Goal: Complete application form

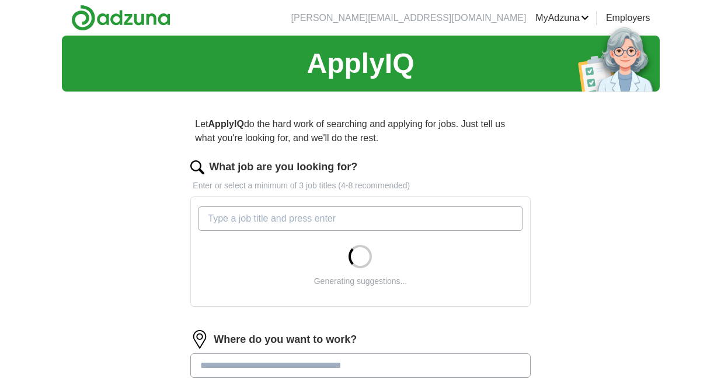
click at [243, 217] on input "What job are you looking for?" at bounding box center [360, 219] width 325 height 25
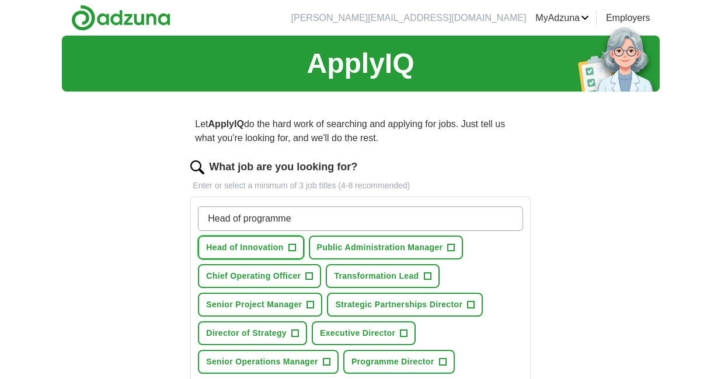
click at [248, 244] on span "Head of Innovation" at bounding box center [244, 248] width 77 height 12
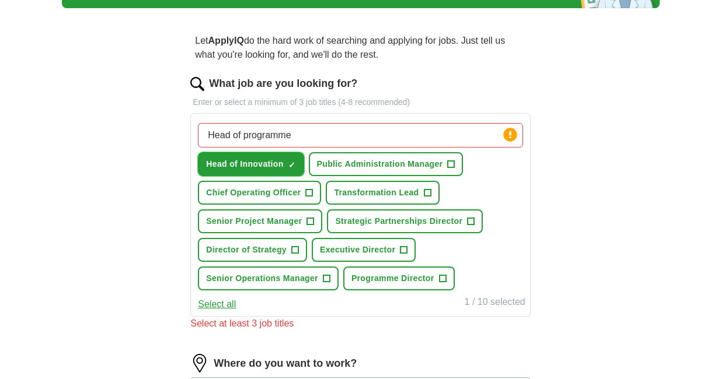
scroll to position [84, 0]
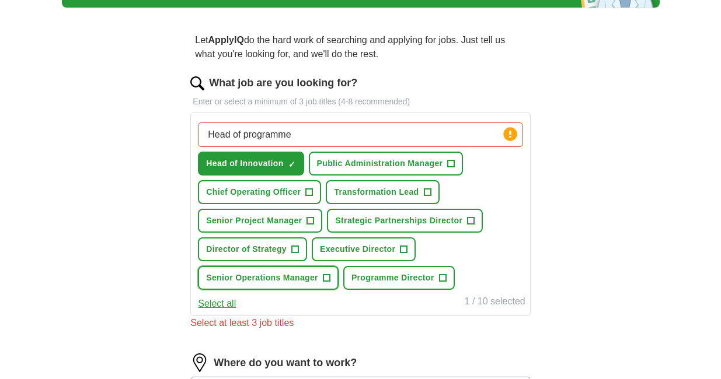
click at [253, 273] on span "Senior Operations Manager" at bounding box center [262, 278] width 112 height 12
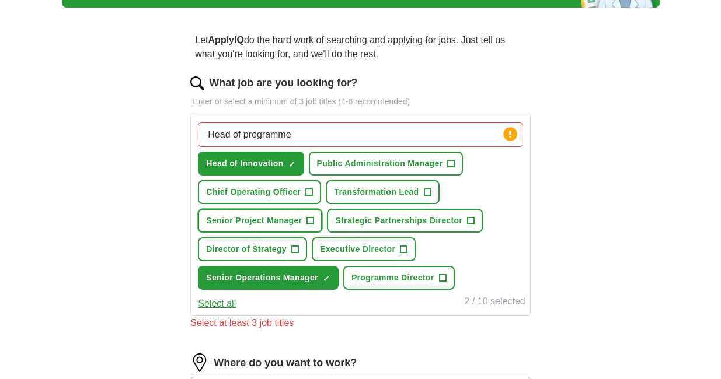
click at [249, 217] on span "Senior Project Manager" at bounding box center [254, 221] width 96 height 12
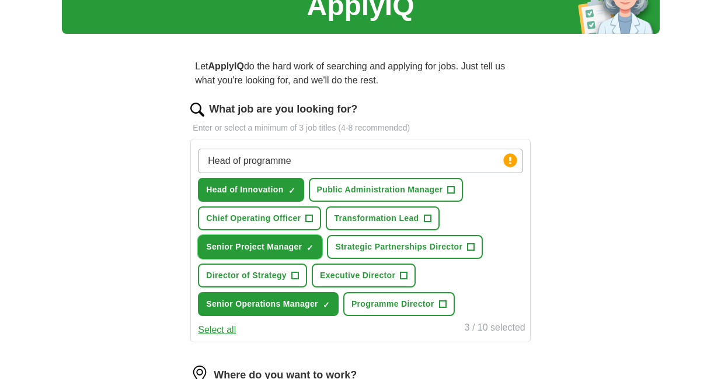
scroll to position [53, 0]
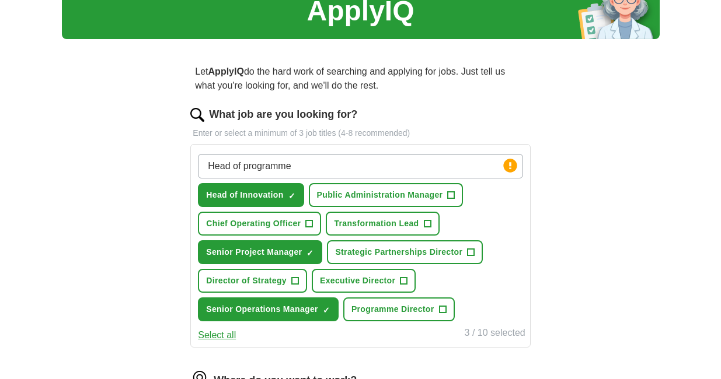
click at [302, 165] on input "Head of programme" at bounding box center [360, 166] width 325 height 25
type input "H"
type input "chief of staff"
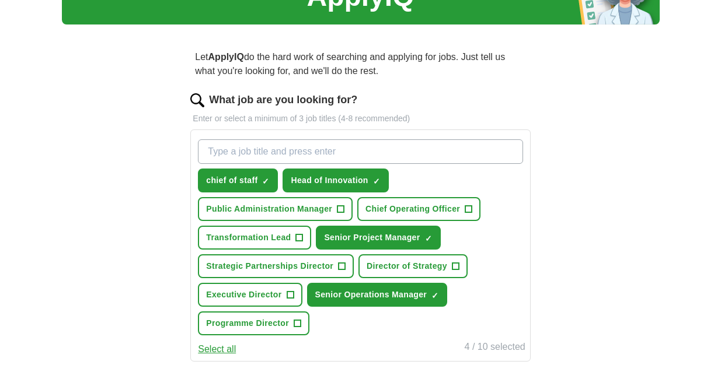
scroll to position [68, 0]
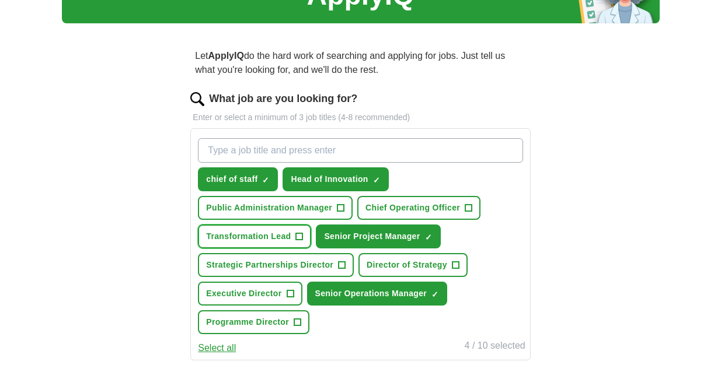
click at [216, 235] on span "Transformation Lead" at bounding box center [248, 237] width 85 height 12
click at [228, 153] on input "What job are you looking for?" at bounding box center [360, 150] width 325 height 25
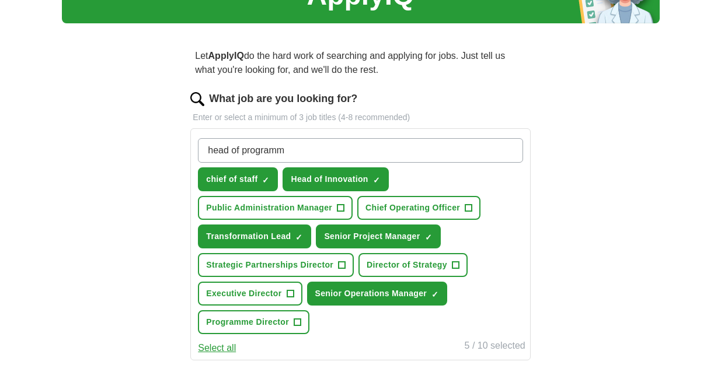
type input "head of programme"
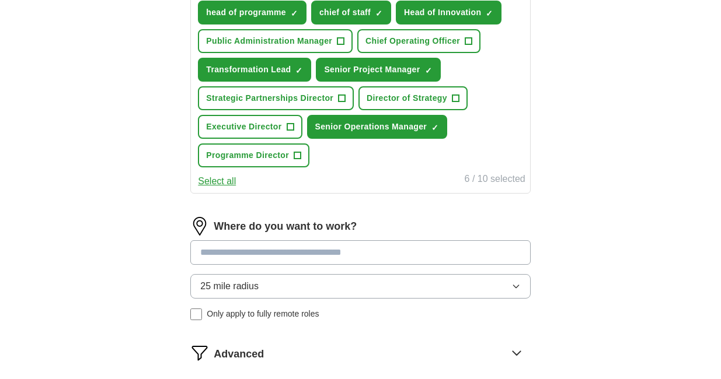
scroll to position [242, 0]
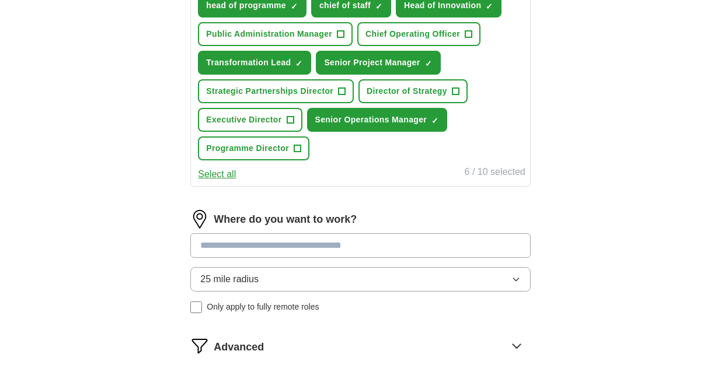
click at [225, 248] on input at bounding box center [360, 245] width 340 height 25
type input "*"
type input "******"
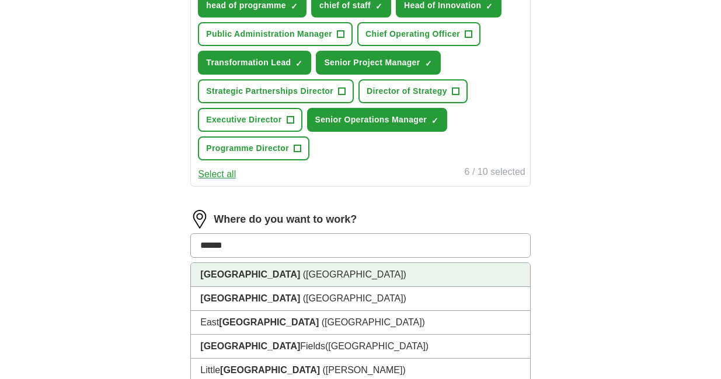
click at [273, 271] on li "[GEOGRAPHIC_DATA] ([GEOGRAPHIC_DATA])" at bounding box center [360, 275] width 339 height 24
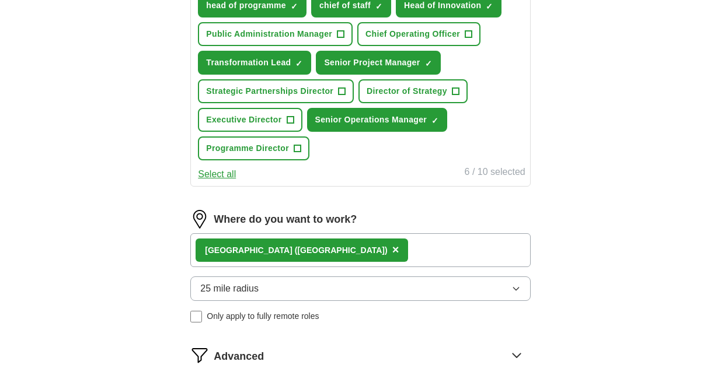
click at [264, 289] on button "25 mile radius" at bounding box center [360, 289] width 340 height 25
click at [250, 315] on div "Only in" at bounding box center [360, 316] width 320 height 14
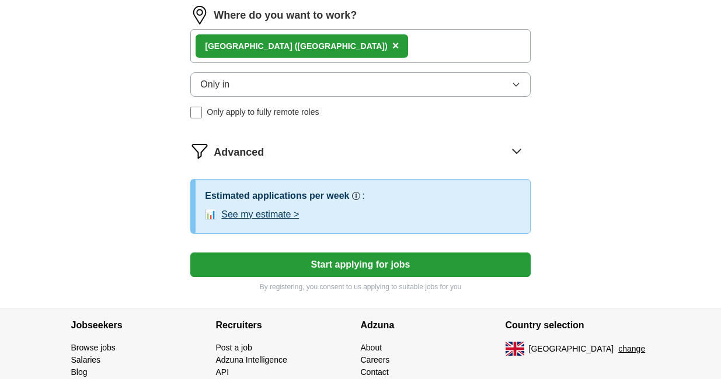
scroll to position [448, 0]
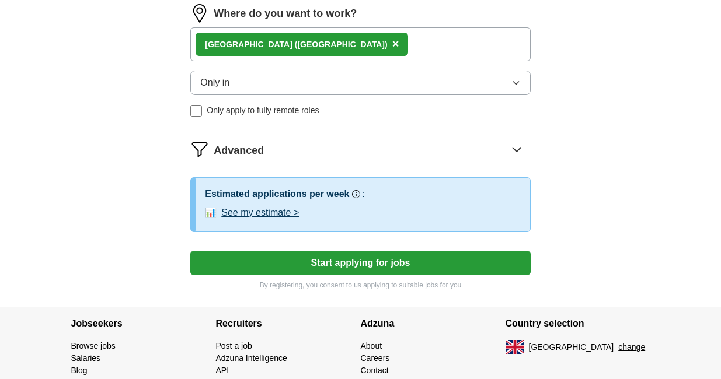
click at [257, 256] on button "Start applying for jobs" at bounding box center [360, 263] width 340 height 25
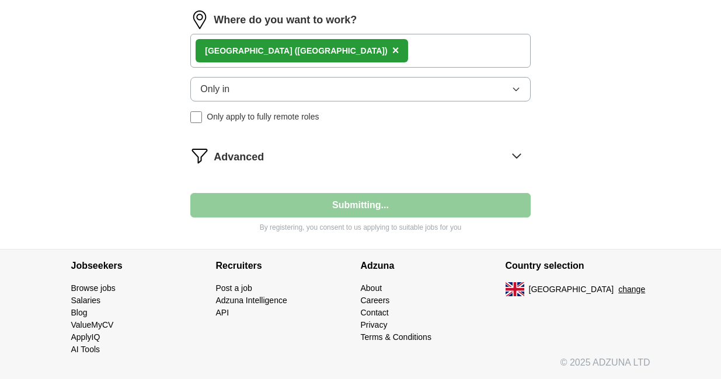
scroll to position [442, 0]
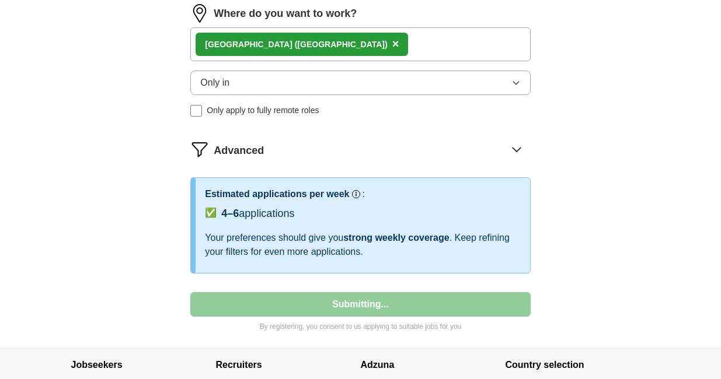
select select "**"
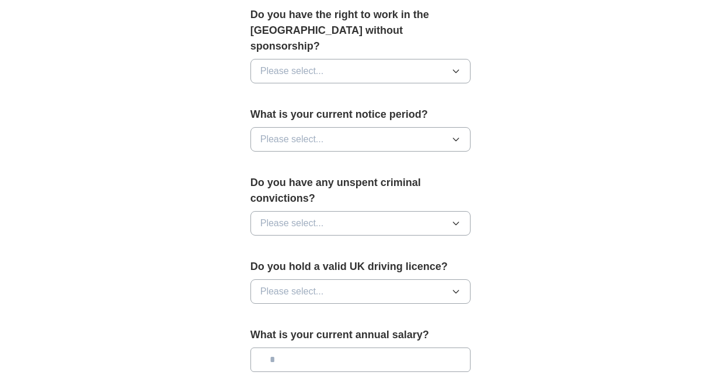
scroll to position [631, 0]
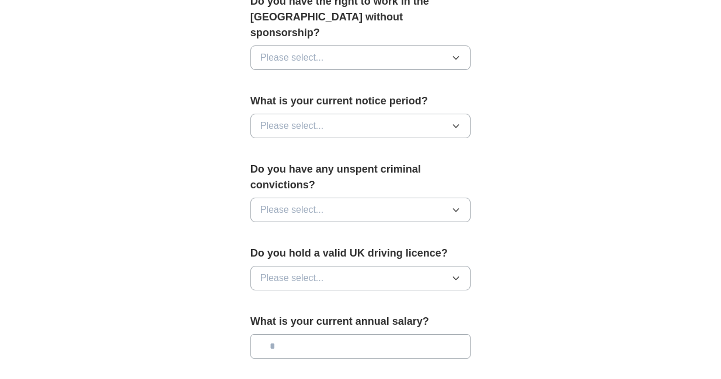
click at [298, 119] on span "Please select..." at bounding box center [292, 126] width 64 height 14
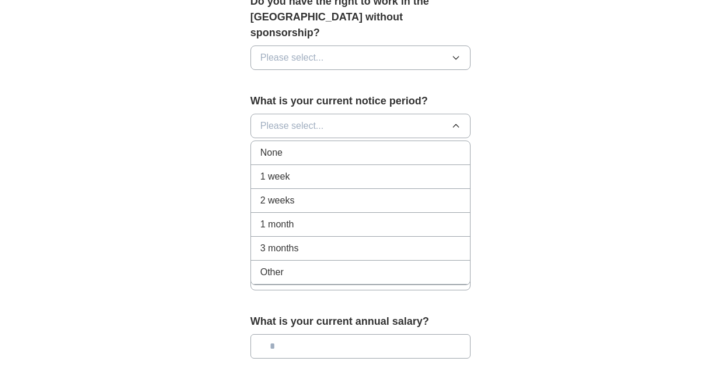
click at [291, 146] on li "None" at bounding box center [360, 153] width 219 height 24
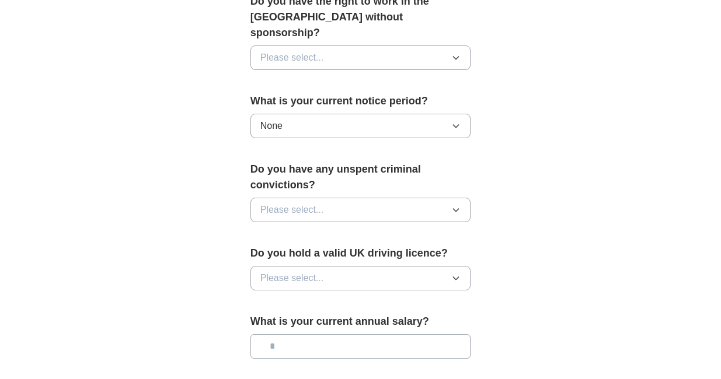
click at [295, 203] on span "Please select..." at bounding box center [292, 210] width 64 height 14
click at [288, 254] on div "No" at bounding box center [360, 261] width 201 height 14
click at [290, 271] on span "Please select..." at bounding box center [292, 278] width 64 height 14
click at [291, 298] on div "Yes" at bounding box center [360, 305] width 201 height 14
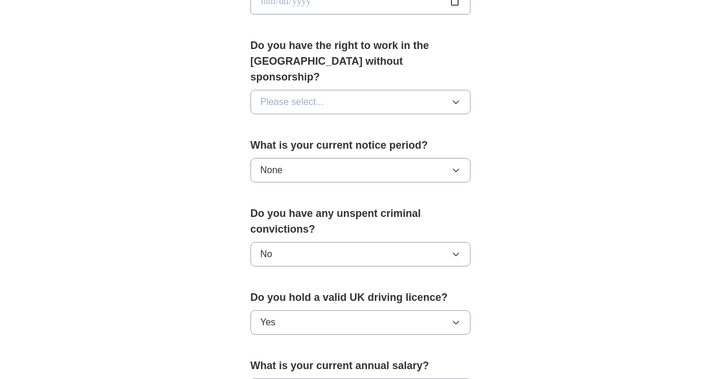
scroll to position [565, 0]
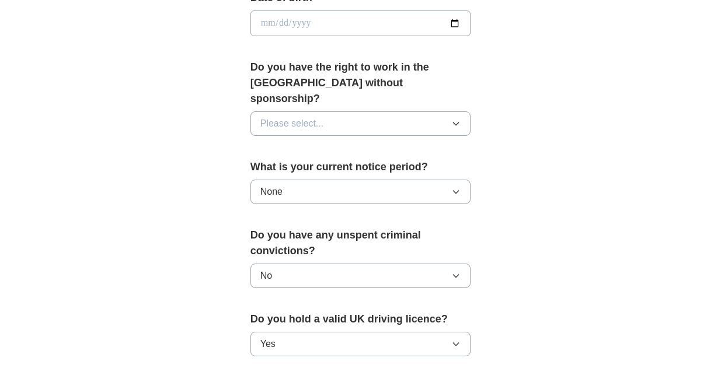
click at [268, 117] on span "Please select..." at bounding box center [292, 124] width 64 height 14
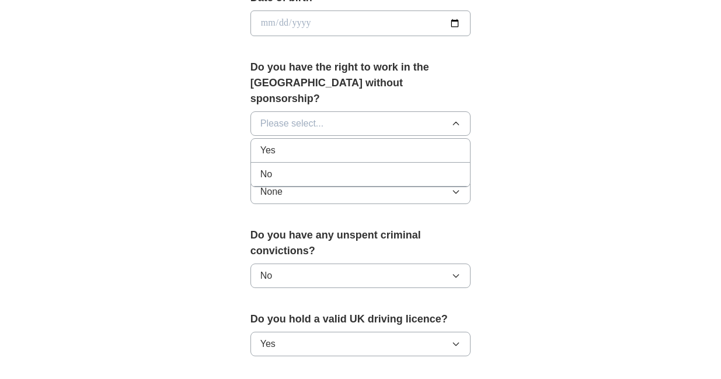
click at [272, 144] on span "Yes" at bounding box center [267, 151] width 15 height 14
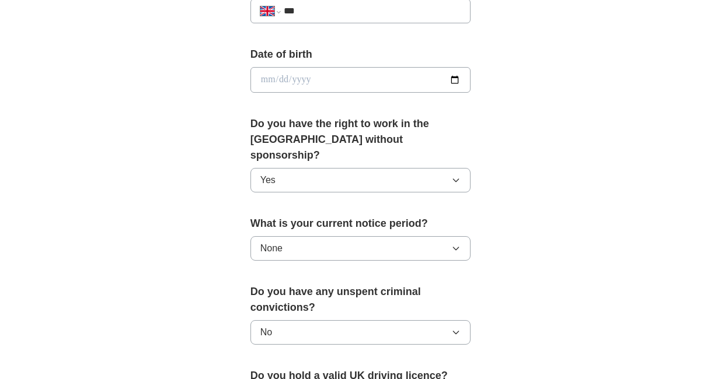
scroll to position [504, 0]
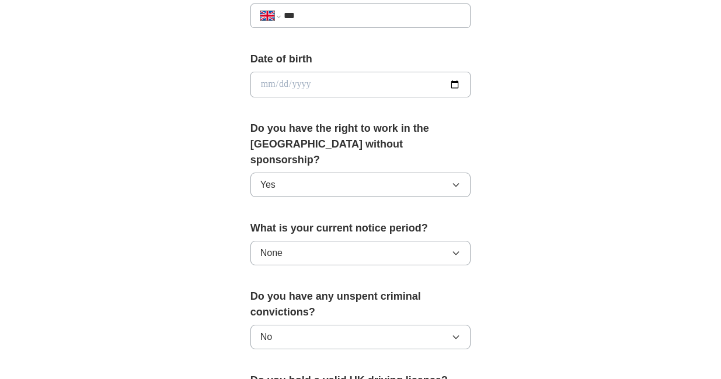
click at [320, 76] on input "date" at bounding box center [360, 85] width 221 height 26
type input "**********"
click at [186, 231] on div "**********" at bounding box center [361, 78] width 598 height 1093
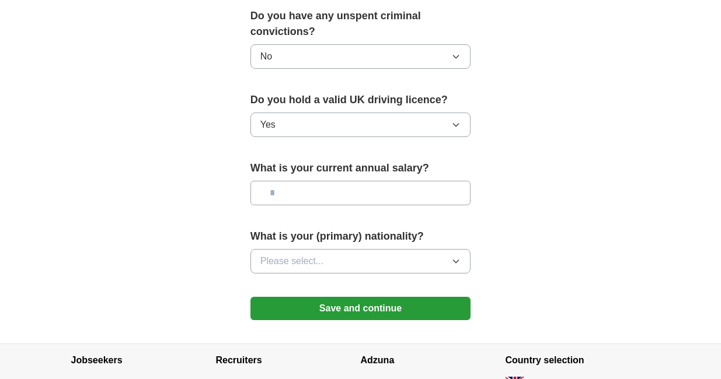
scroll to position [786, 0]
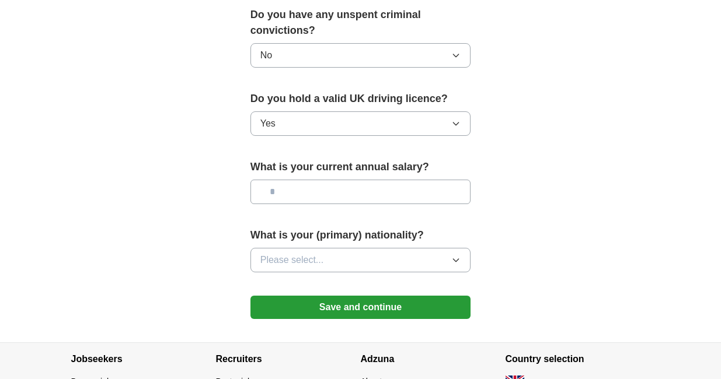
click at [264, 253] on span "Please select..." at bounding box center [292, 260] width 64 height 14
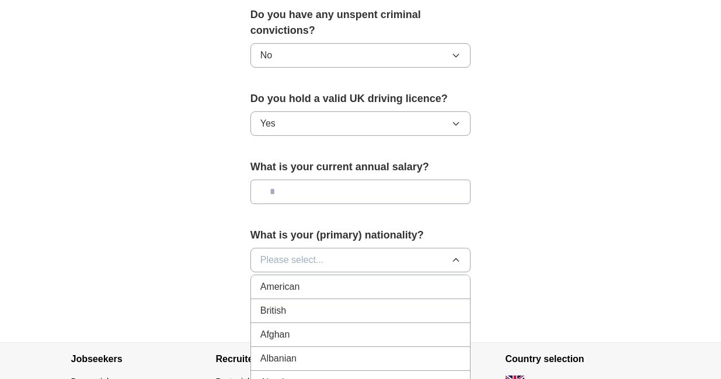
click at [281, 304] on span "British" at bounding box center [273, 311] width 26 height 14
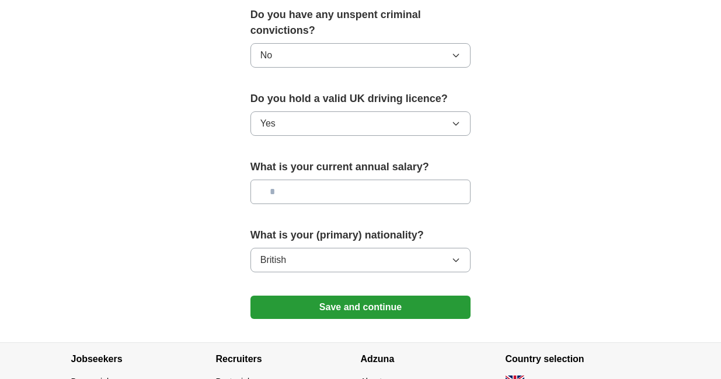
click at [290, 296] on button "Save and continue" at bounding box center [360, 307] width 221 height 23
